Goal: Obtain resource: Download file/media

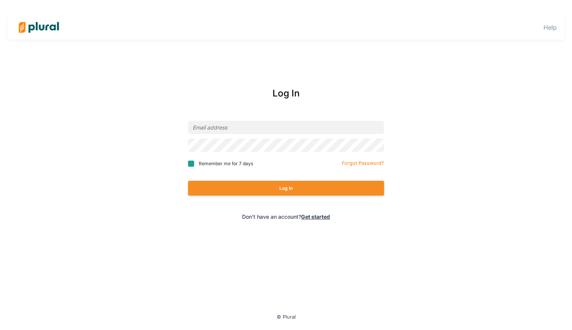
click at [191, 165] on input "Remember me for 7 days" at bounding box center [191, 164] width 6 height 6
checkbox input "true"
click at [207, 129] on input "email" at bounding box center [286, 127] width 196 height 13
type input "[PERSON_NAME][EMAIL_ADDRESS][DOMAIN_NAME]"
click at [286, 188] on button "Log In" at bounding box center [286, 188] width 196 height 15
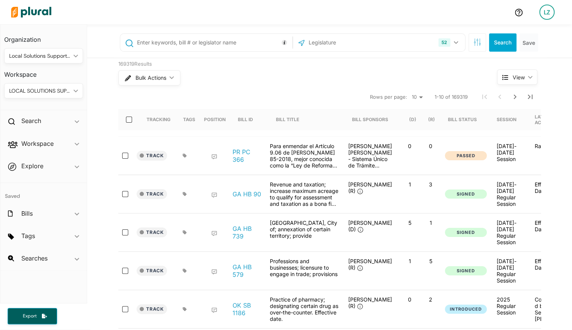
click at [28, 316] on span "Export" at bounding box center [29, 316] width 24 height 6
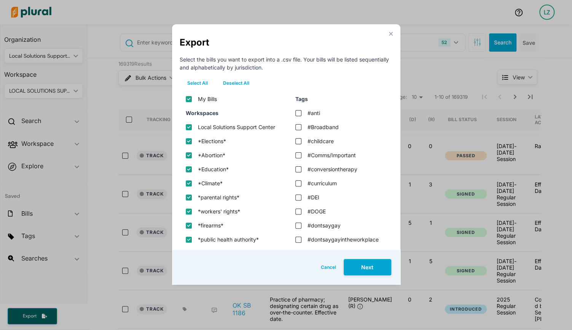
click at [187, 100] on input "My Bills" at bounding box center [189, 99] width 6 height 6
checkbox input "false"
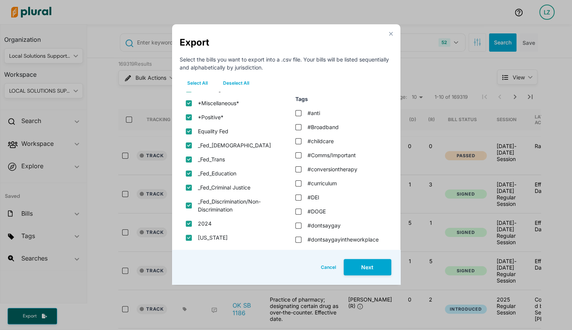
scroll to position [234, 0]
click at [228, 83] on button "Deselect All" at bounding box center [235, 83] width 41 height 11
checkbox center "false"
checkbox input "false"
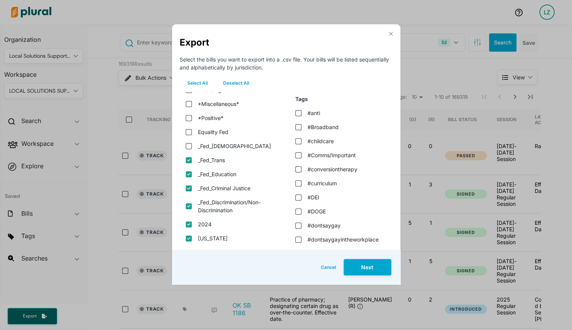
checkbox input "false"
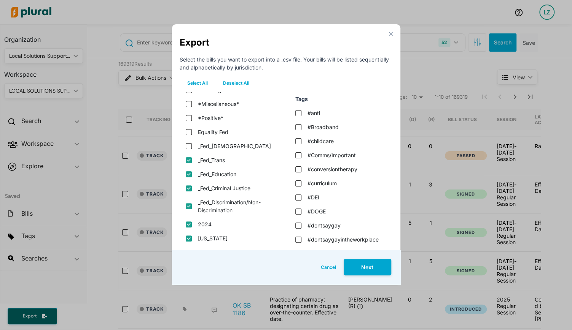
checkbox authority\* "false"
checkbox input "false"
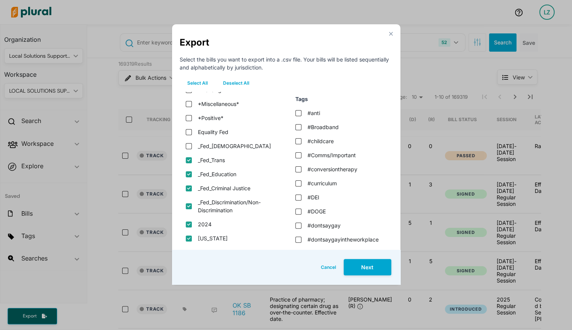
checkbox input "false"
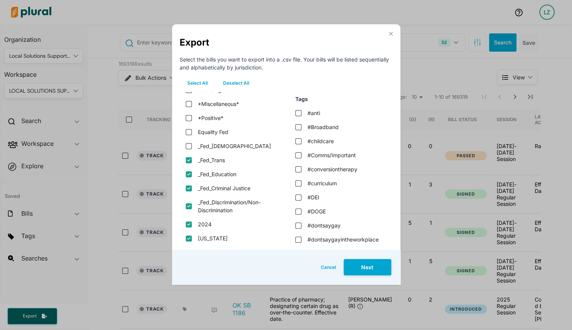
checkbox input "false"
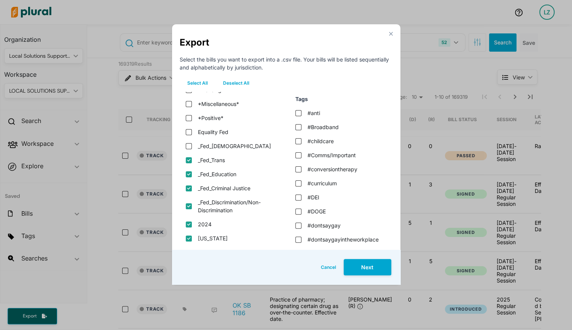
checkbox input "false"
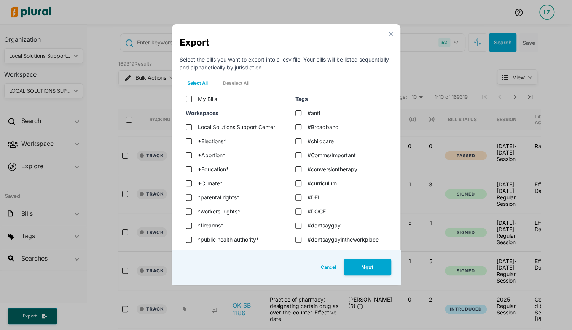
scroll to position [0, 0]
click at [187, 141] on input "*Elections*" at bounding box center [189, 141] width 6 height 6
checkbox input "true"
click at [188, 151] on div "*Abortion*" at bounding box center [230, 155] width 100 height 14
click at [189, 155] on input "*Abortion*" at bounding box center [189, 155] width 6 height 6
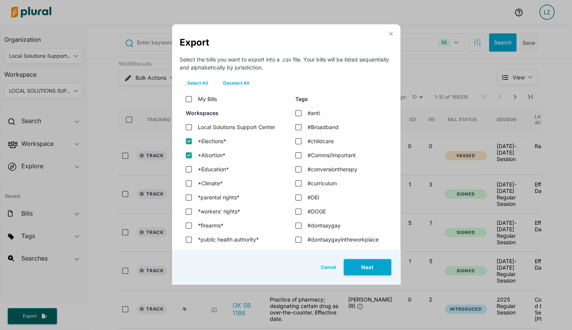
checkbox input "true"
click at [189, 167] on input "*Education*" at bounding box center [189, 170] width 6 height 6
checkbox input "true"
click at [187, 182] on input "*Climate*" at bounding box center [189, 184] width 6 height 6
checkbox input "true"
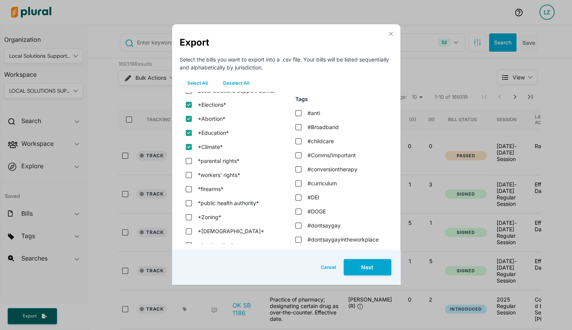
scroll to position [39, 0]
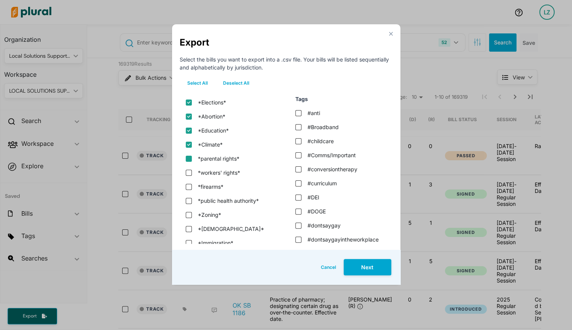
click at [189, 160] on input "*parental rights*" at bounding box center [189, 159] width 6 height 6
checkbox input "true"
click at [189, 173] on input "*workers' rights*" at bounding box center [189, 173] width 6 height 6
checkbox input "true"
click at [189, 184] on input "*firearms*" at bounding box center [189, 187] width 6 height 6
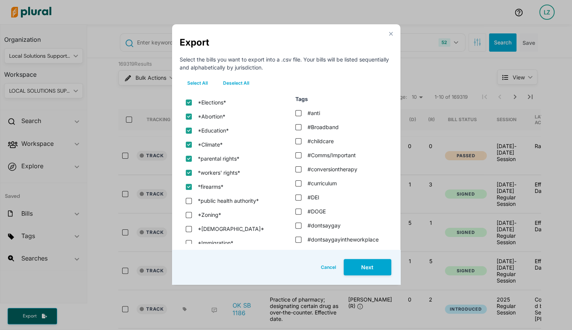
checkbox input "true"
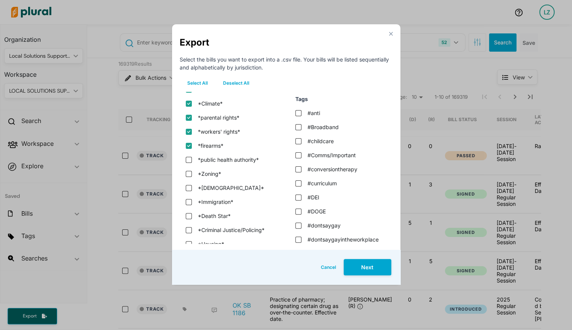
scroll to position [81, 0]
click at [190, 159] on authority\* "*public health authority*" at bounding box center [189, 159] width 6 height 6
checkbox authority\* "true"
click at [190, 172] on input "*Zoning*" at bounding box center [189, 173] width 6 height 6
checkbox input "true"
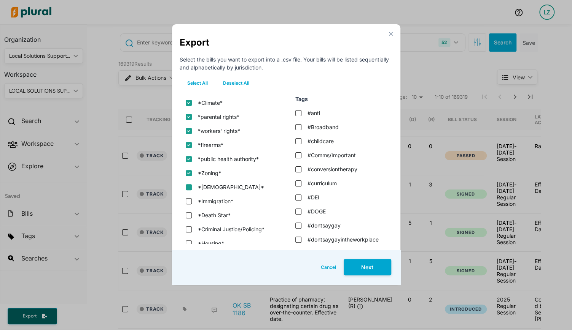
click at [190, 189] on input "*[DEMOGRAPHIC_DATA]*" at bounding box center [189, 187] width 6 height 6
checkbox input "true"
click at [190, 200] on input "*Immigration*" at bounding box center [189, 202] width 6 height 6
checkbox input "true"
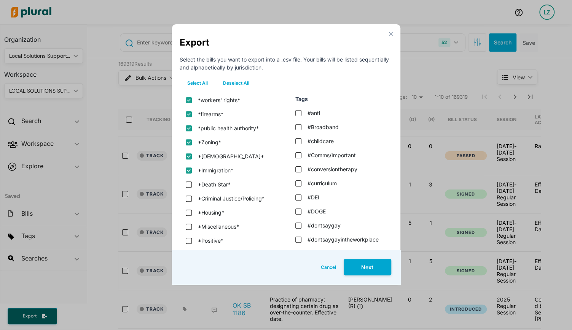
scroll to position [114, 0]
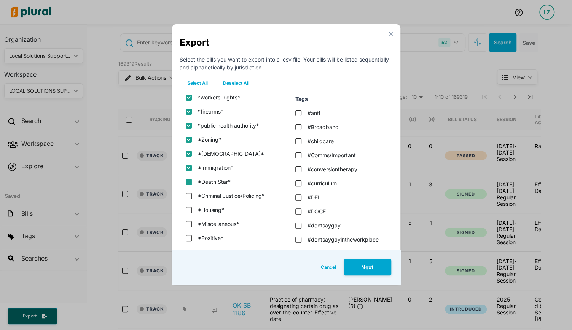
click at [187, 182] on input "*Death Star*" at bounding box center [189, 182] width 6 height 6
checkbox input "true"
click at [188, 196] on input "*Criminal Justice/Policing*" at bounding box center [189, 196] width 6 height 6
checkbox input "true"
click at [188, 210] on input "*Housing*" at bounding box center [189, 210] width 6 height 6
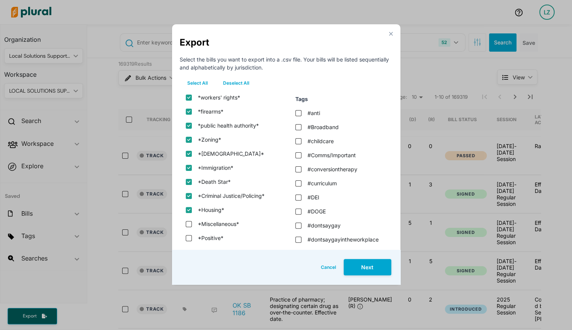
checkbox input "true"
click at [189, 221] on input "*Miscellaneous*" at bounding box center [189, 224] width 6 height 6
checkbox input "true"
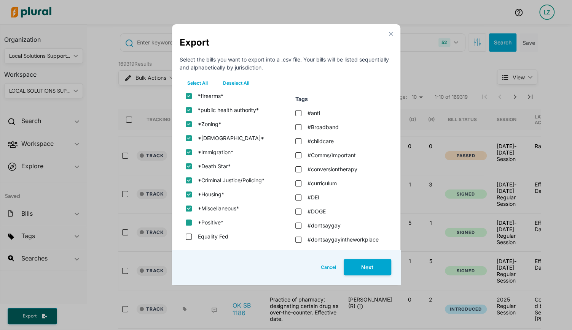
click at [189, 221] on input "*Positive*" at bounding box center [189, 223] width 6 height 6
checkbox input "true"
click at [369, 268] on button "Next" at bounding box center [367, 267] width 48 height 16
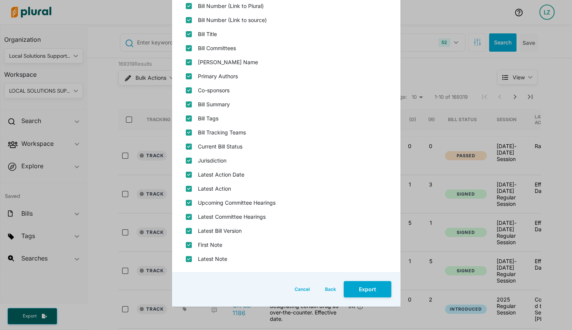
scroll to position [101, 0]
click at [362, 290] on button "Export" at bounding box center [367, 290] width 48 height 16
